Goal: Task Accomplishment & Management: Manage account settings

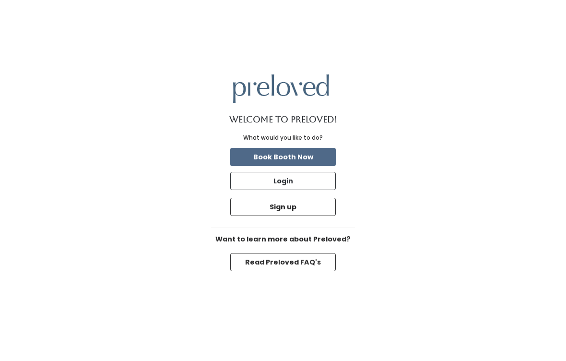
click at [313, 189] on button "Login" at bounding box center [283, 181] width 106 height 18
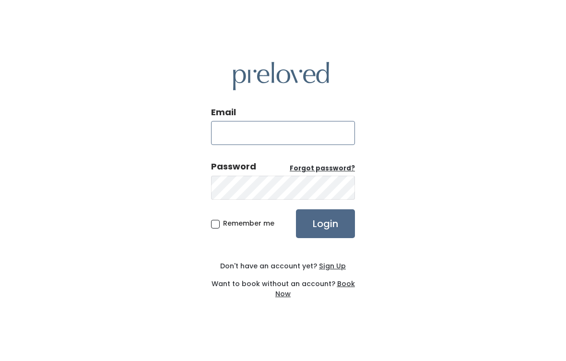
type input "edwardsville.store@preloved.love"
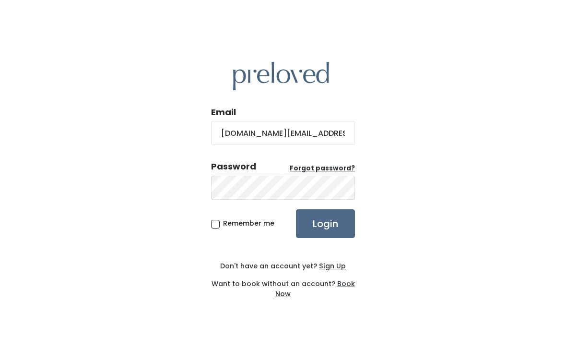
click at [325, 234] on input "Login" at bounding box center [325, 223] width 59 height 29
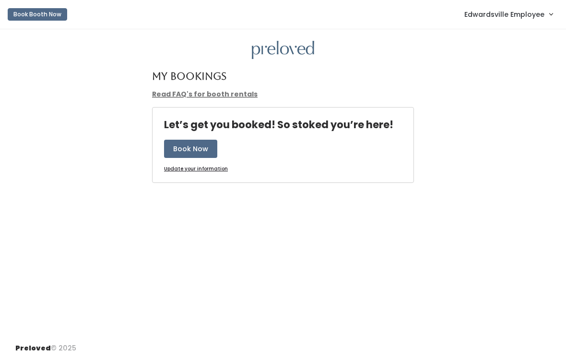
click at [526, 7] on link "Edwardsville Employee" at bounding box center [508, 14] width 107 height 21
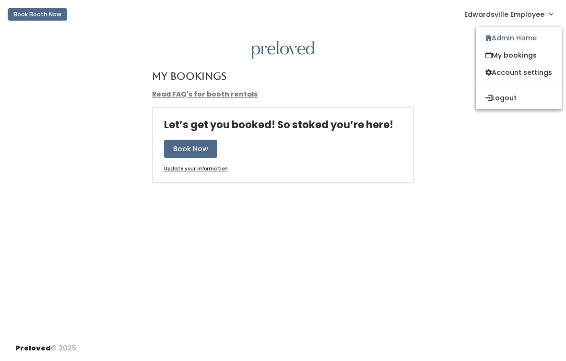
click at [539, 35] on link "Admin Home" at bounding box center [519, 37] width 86 height 17
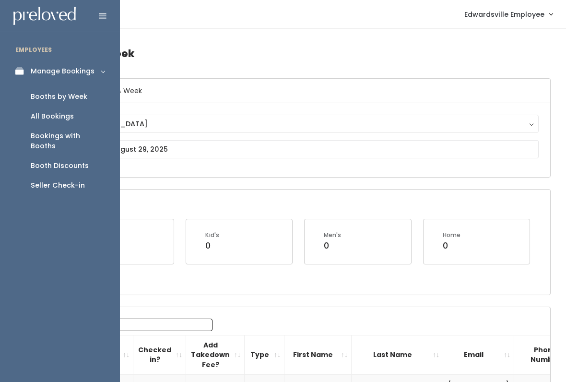
click at [89, 131] on div "Bookings with Booths" at bounding box center [68, 141] width 74 height 20
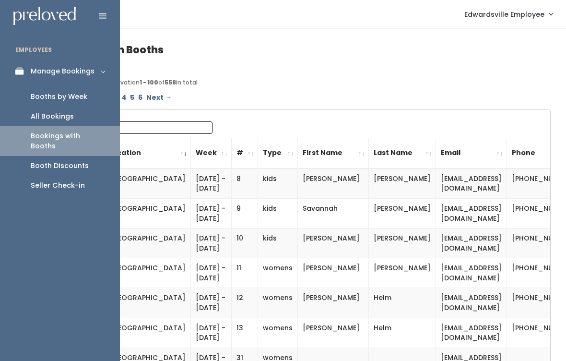
click at [74, 161] on div "Booth Discounts" at bounding box center [60, 166] width 58 height 10
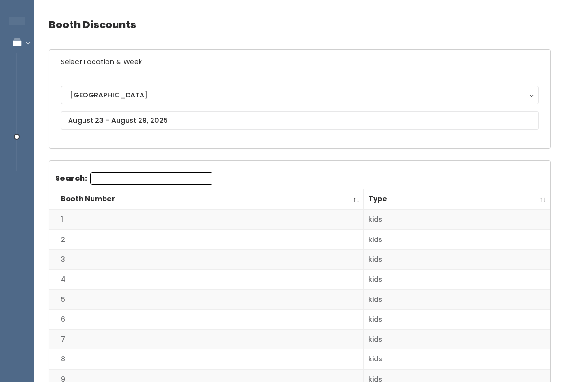
scroll to position [14, 0]
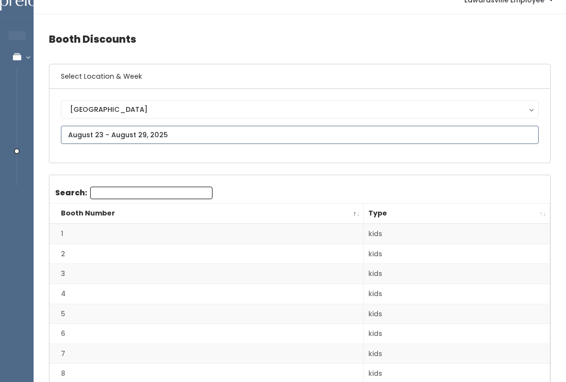
click at [219, 126] on input "text" at bounding box center [300, 135] width 478 height 18
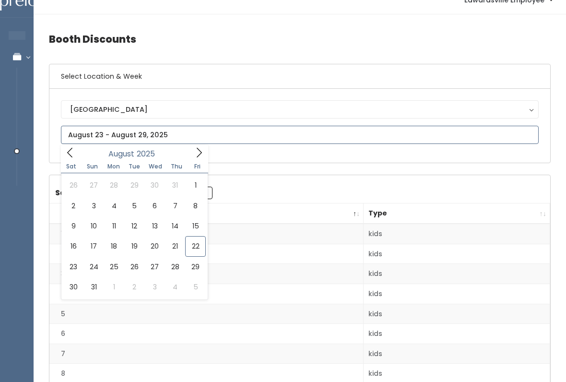
type input "August 9 to August 15"
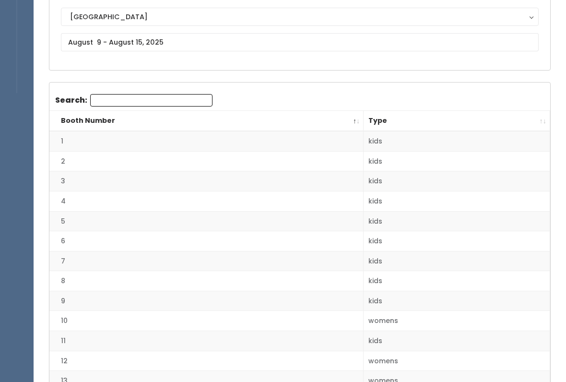
scroll to position [70, 0]
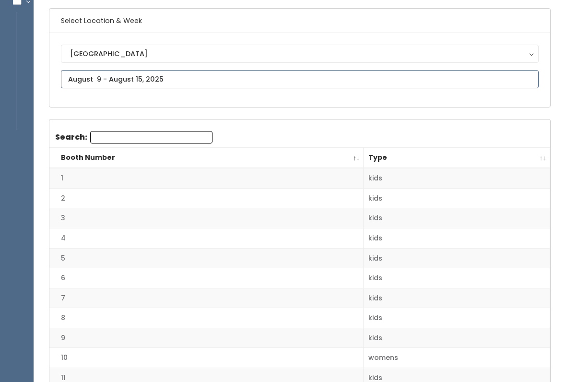
click at [290, 76] on input "text" at bounding box center [300, 79] width 478 height 18
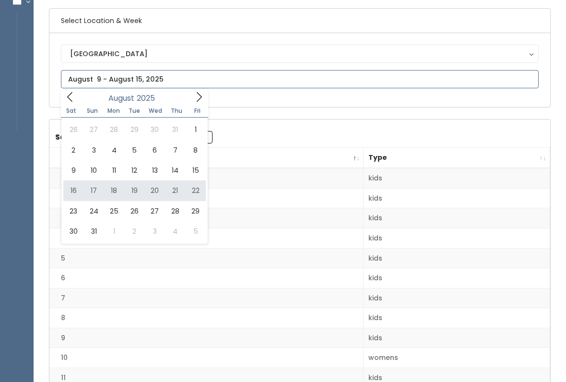
type input "August 16 to August 22"
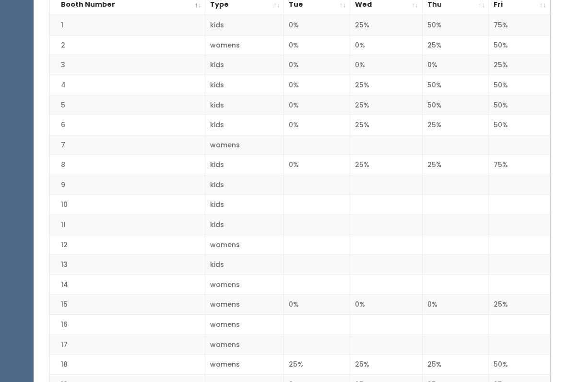
scroll to position [224, 0]
